Goal: Information Seeking & Learning: Learn about a topic

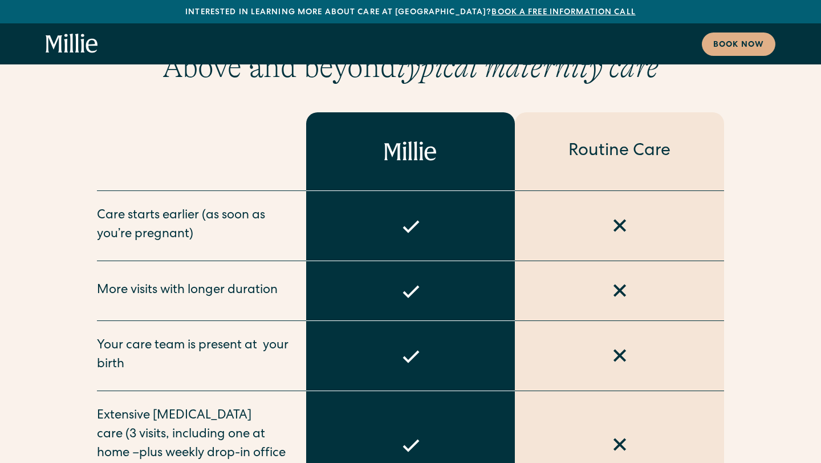
scroll to position [4121, 0]
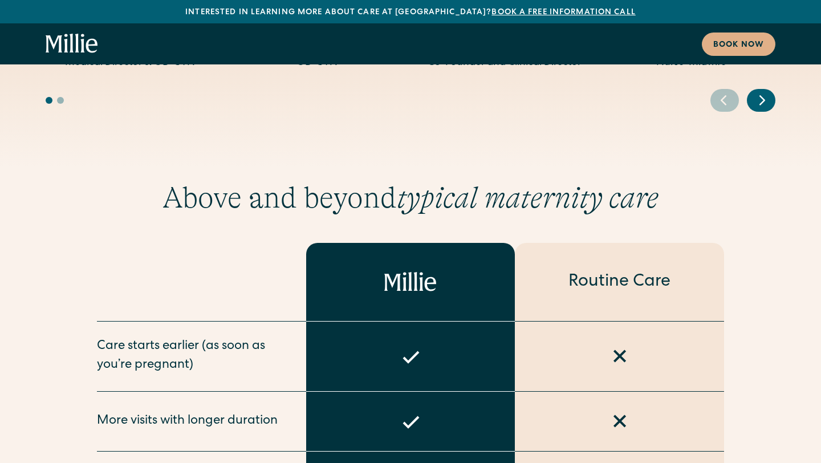
click at [63, 37] on icon "home" at bounding box center [72, 44] width 52 height 21
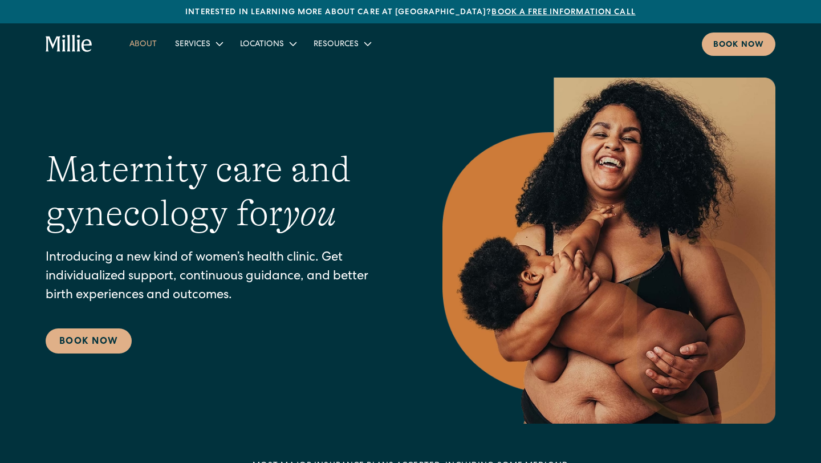
click at [148, 45] on link "About" at bounding box center [143, 43] width 46 height 19
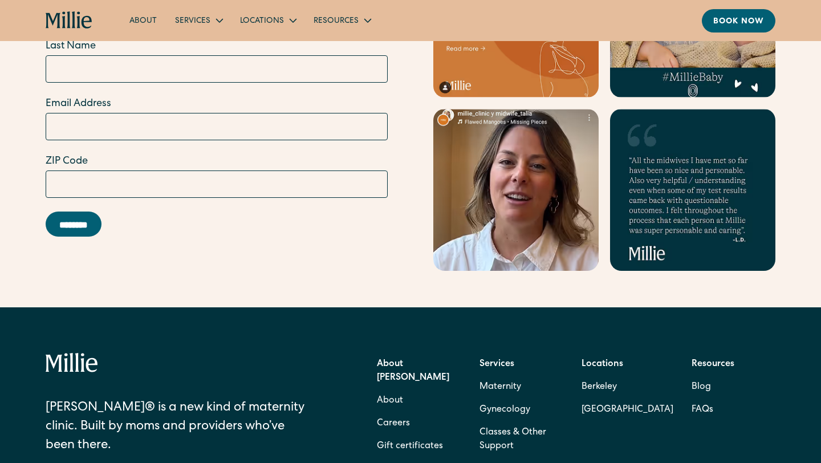
scroll to position [3690, 0]
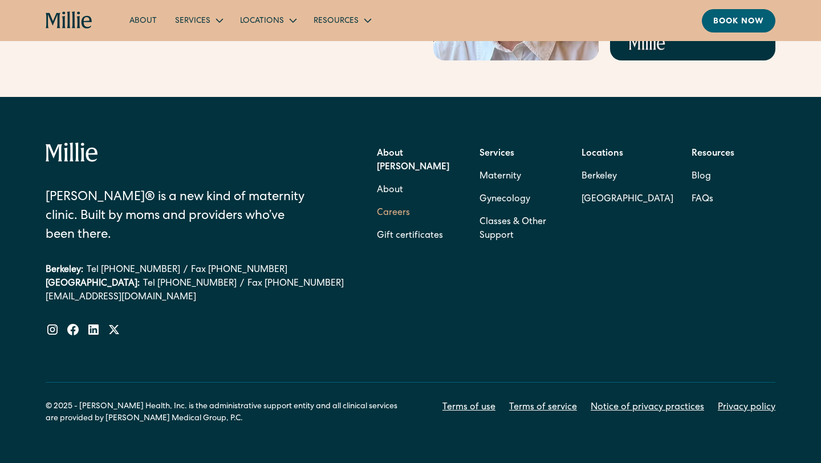
click at [397, 202] on link "Careers" at bounding box center [393, 213] width 33 height 23
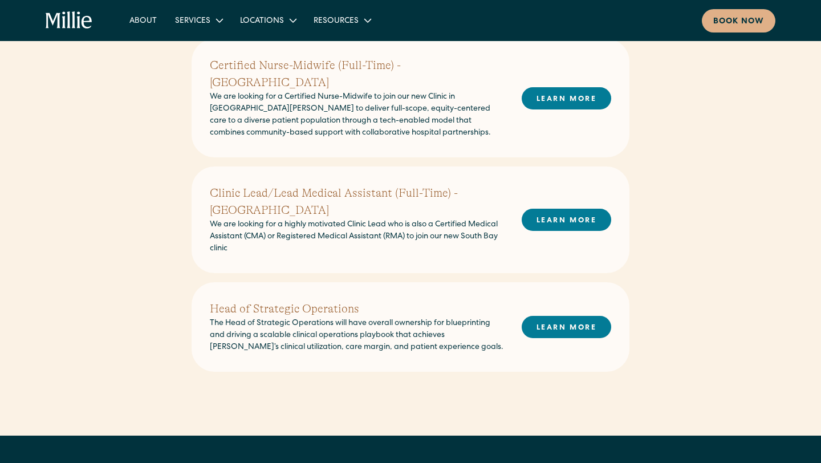
scroll to position [443, 0]
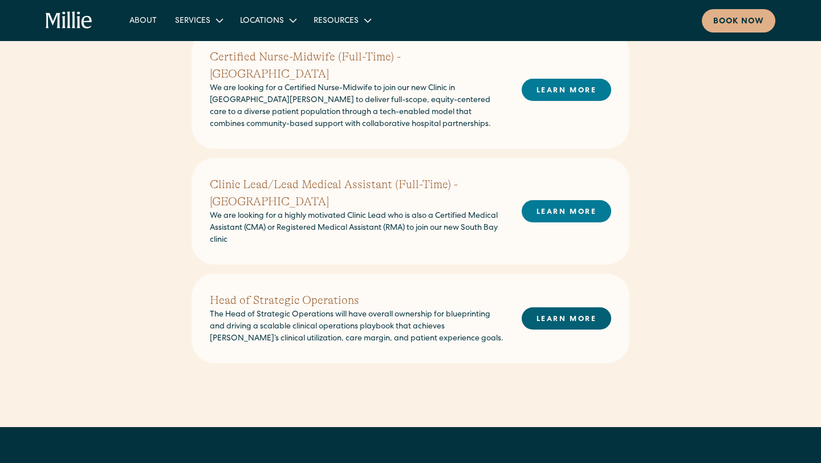
click at [552, 307] on link "LEARN MORE" at bounding box center [567, 318] width 90 height 22
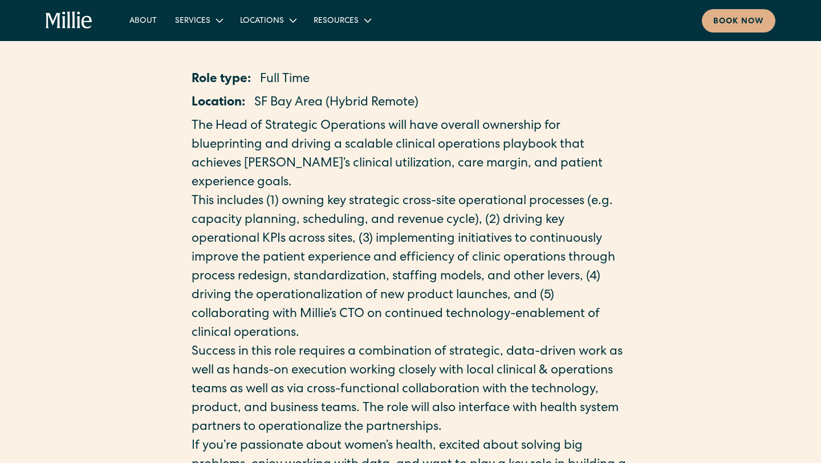
scroll to position [171, 0]
